Goal: Information Seeking & Learning: Learn about a topic

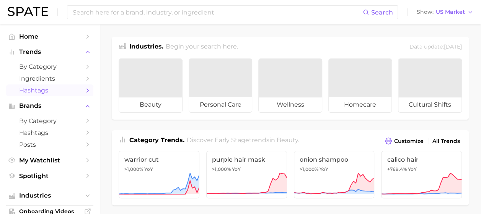
drag, startPoint x: 0, startPoint y: 0, endPoint x: 74, endPoint y: 90, distance: 116.9
click at [74, 90] on link "Hashtags" at bounding box center [49, 91] width 87 height 12
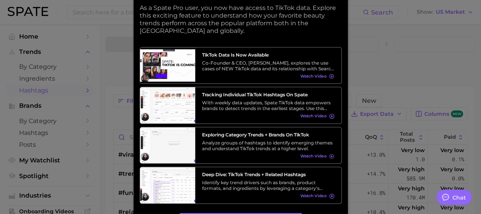
type textarea "x"
click at [362, 54] on div at bounding box center [240, 109] width 481 height 218
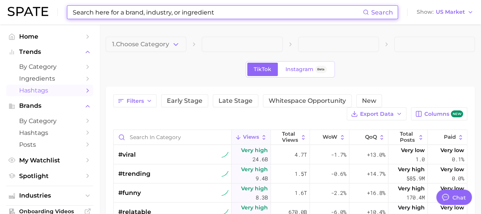
click at [102, 12] on input at bounding box center [217, 12] width 291 height 13
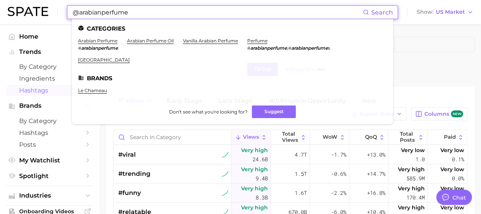
type input "@arabianperfume"
click at [96, 43] on link "arabian perfume" at bounding box center [97, 41] width 39 height 6
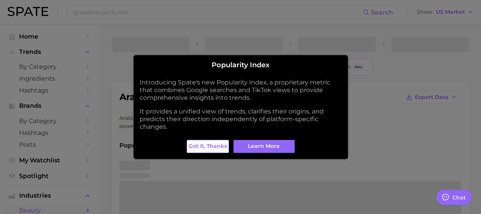
click at [223, 149] on span "Got it, thanks" at bounding box center [208, 146] width 38 height 7
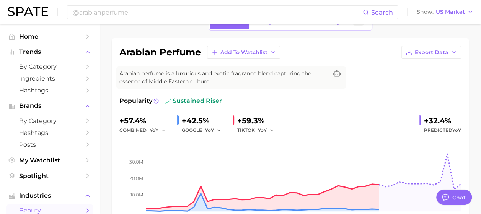
scroll to position [28, 0]
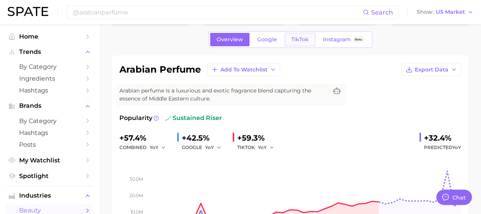
click at [301, 39] on span "TikTok" at bounding box center [300, 39] width 18 height 7
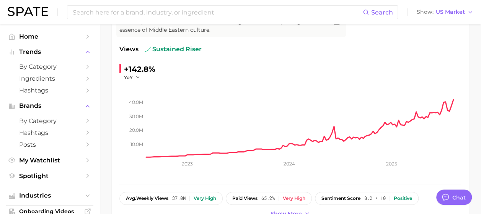
scroll to position [58, 0]
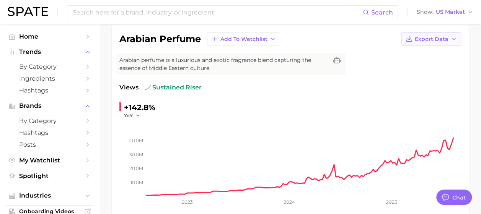
click at [454, 37] on icon "button" at bounding box center [454, 39] width 6 height 6
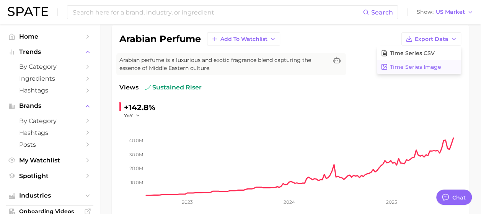
click at [435, 64] on span "Time Series Image" at bounding box center [415, 67] width 51 height 7
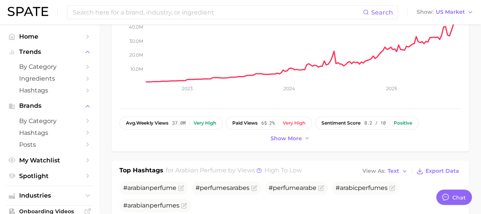
scroll to position [173, 0]
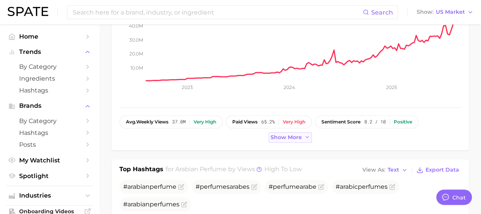
click at [308, 140] on button "Show more" at bounding box center [291, 137] width 44 height 10
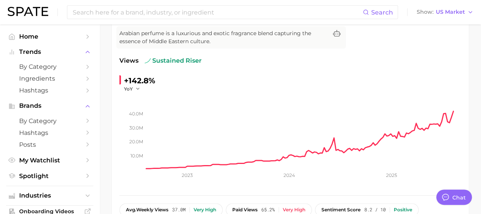
scroll to position [96, 0]
